Goal: Find specific page/section: Find specific page/section

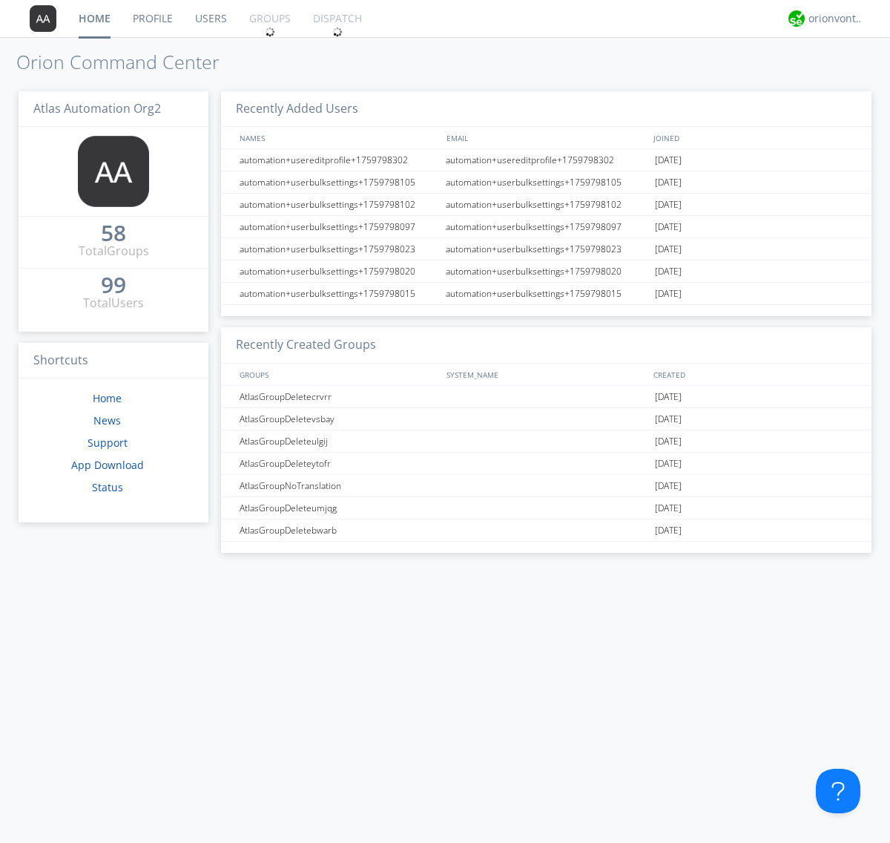
click at [268, 19] on link "Groups" at bounding box center [270, 18] width 64 height 37
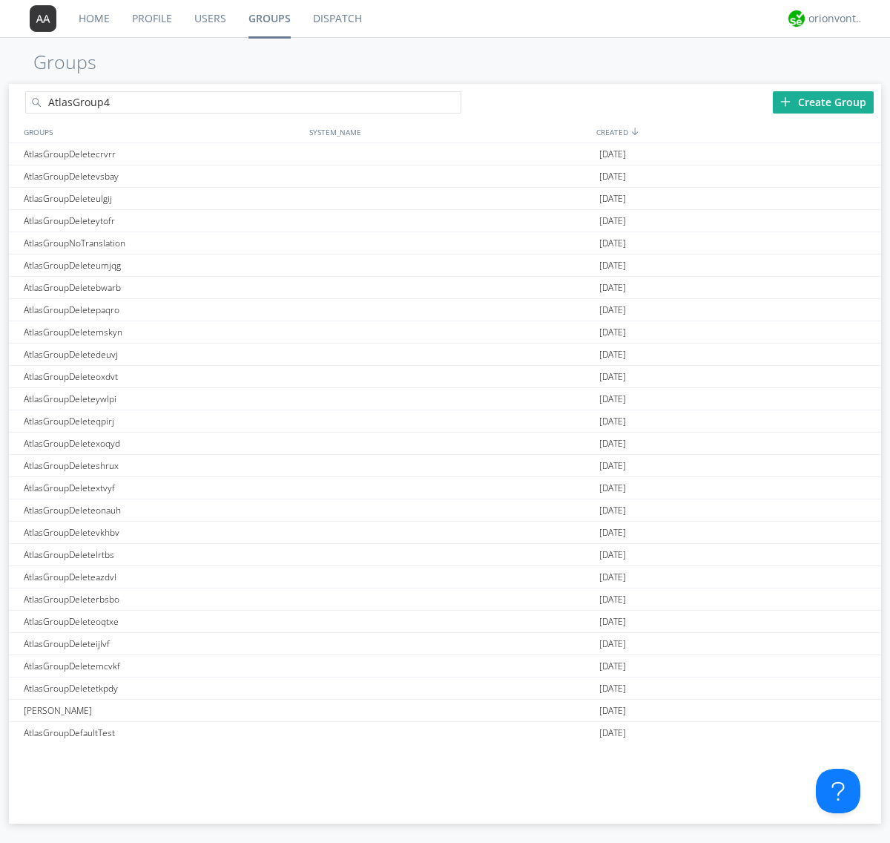
type input "AtlasGroup4"
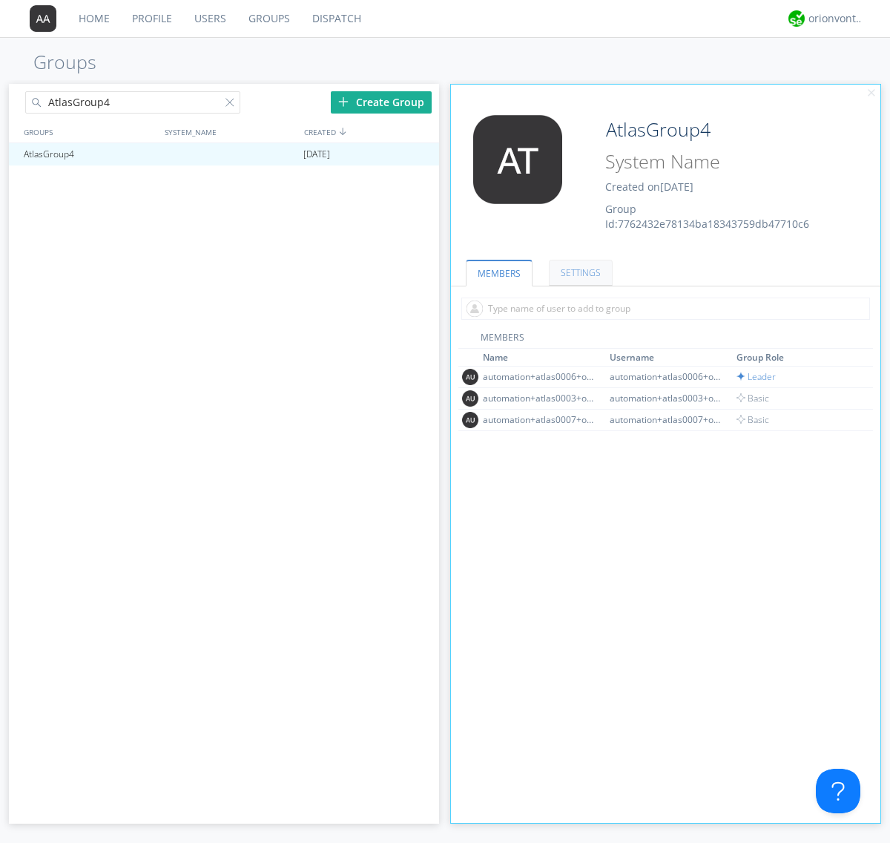
click at [579, 272] on link "SETTINGS" at bounding box center [581, 273] width 64 height 26
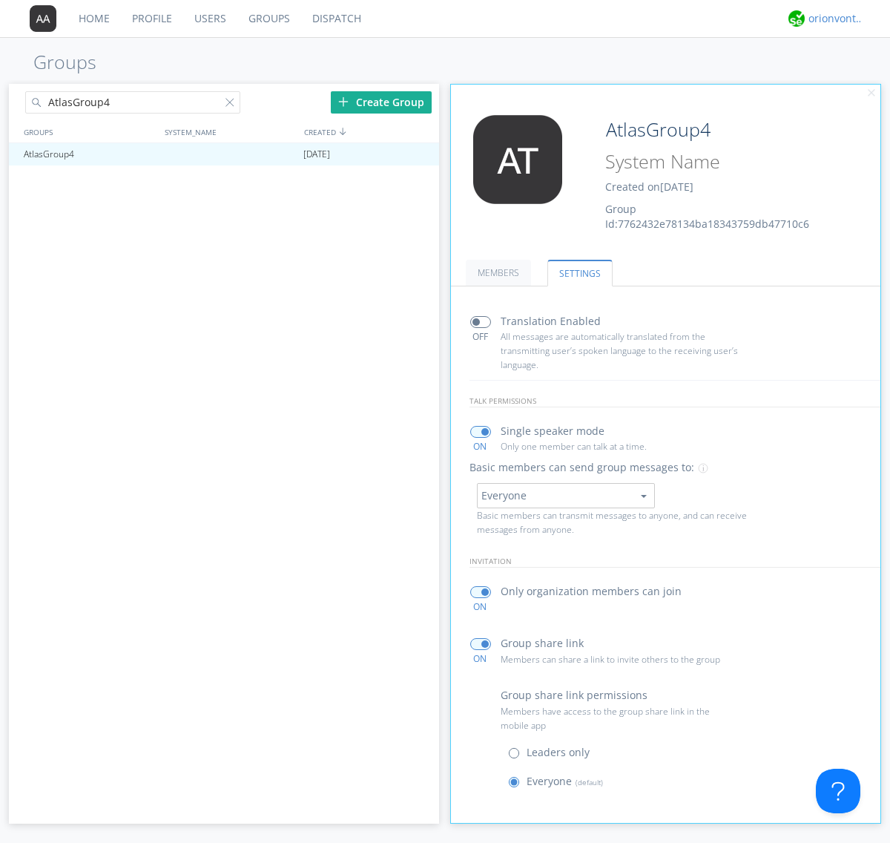
click at [832, 19] on div "orionvontas+atlas+automation+org2" at bounding box center [836, 18] width 56 height 15
